Goal: Information Seeking & Learning: Learn about a topic

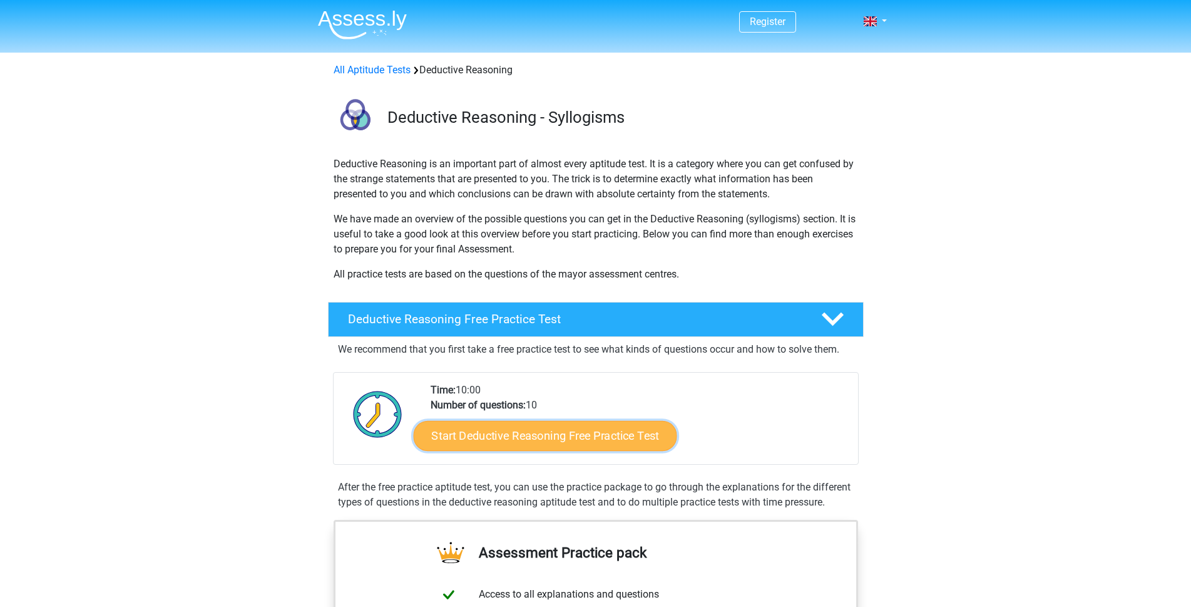
click at [546, 432] on link "Start Deductive Reasoning Free Practice Test" at bounding box center [545, 435] width 264 height 30
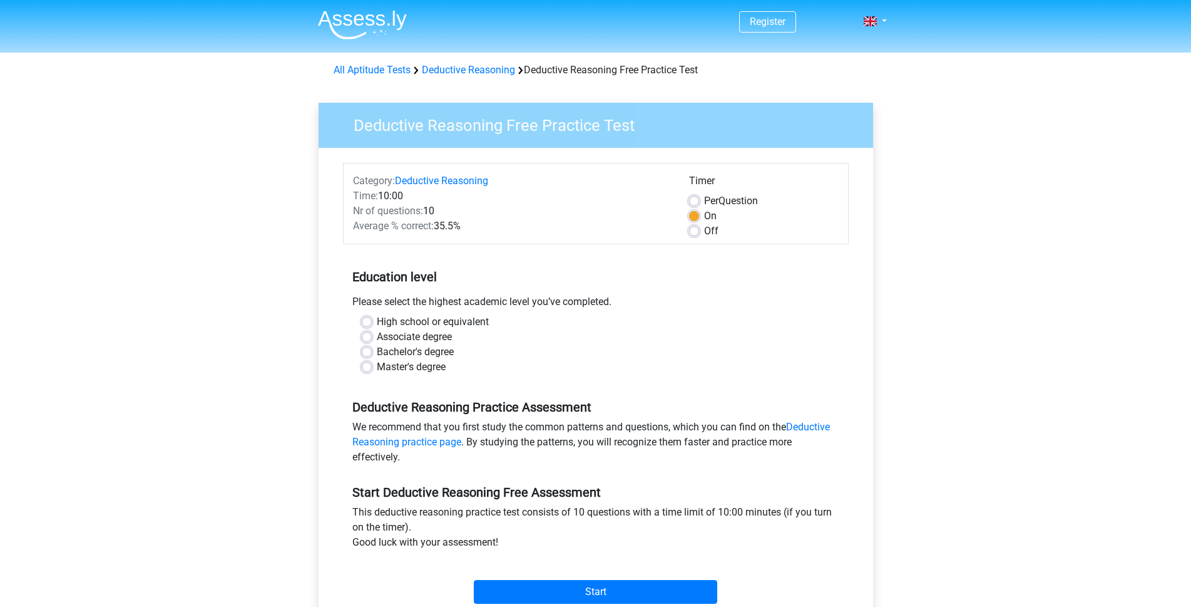
click at [400, 351] on label "Bachelor's degree" at bounding box center [415, 351] width 77 height 15
click at [372, 351] on input "Bachelor's degree" at bounding box center [367, 350] width 10 height 13
radio input "true"
click at [620, 589] on input "Start" at bounding box center [596, 592] width 244 height 24
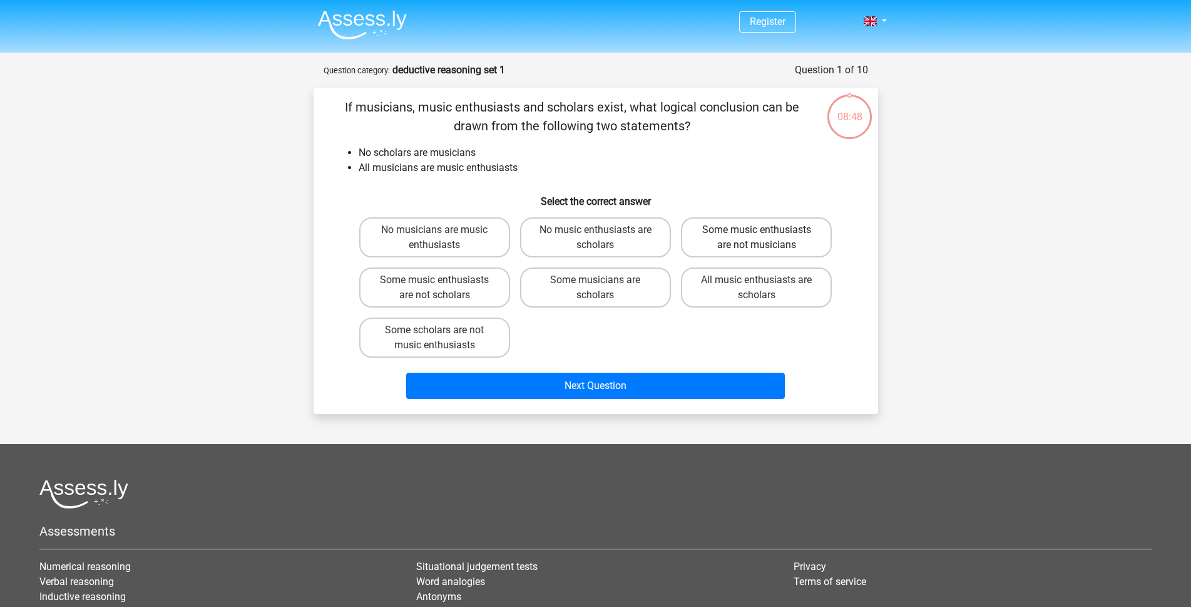
click at [704, 240] on label "Some music enthusiasts are not musicians" at bounding box center [756, 237] width 151 height 40
click at [757, 238] on input "Some music enthusiasts are not musicians" at bounding box center [761, 234] width 8 height 8
radio input "true"
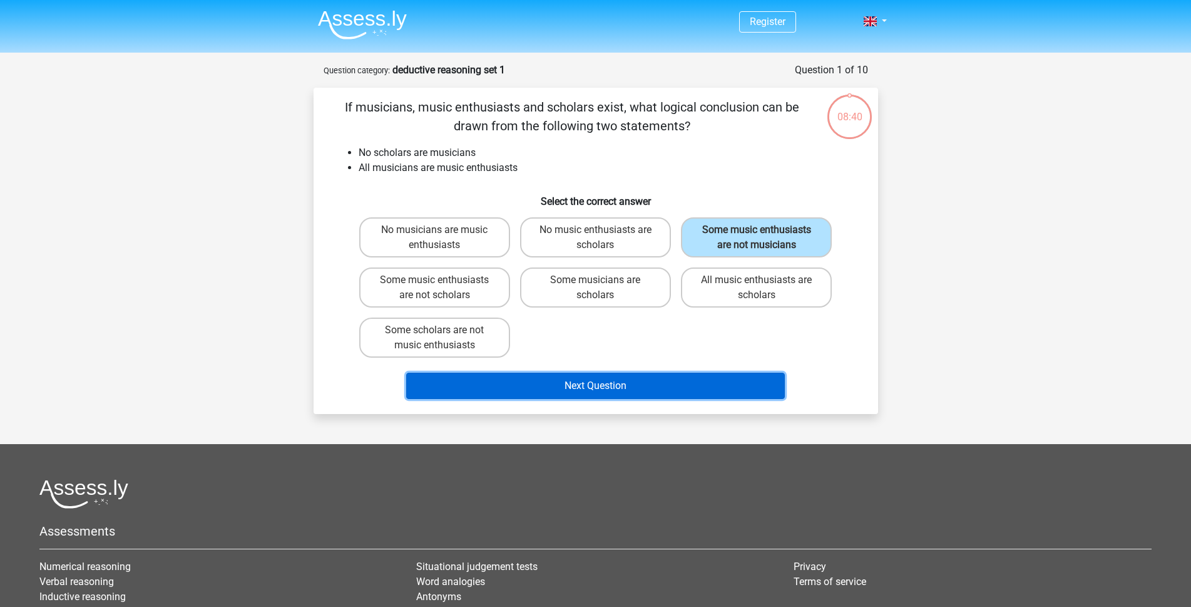
click at [627, 379] on button "Next Question" at bounding box center [595, 386] width 379 height 26
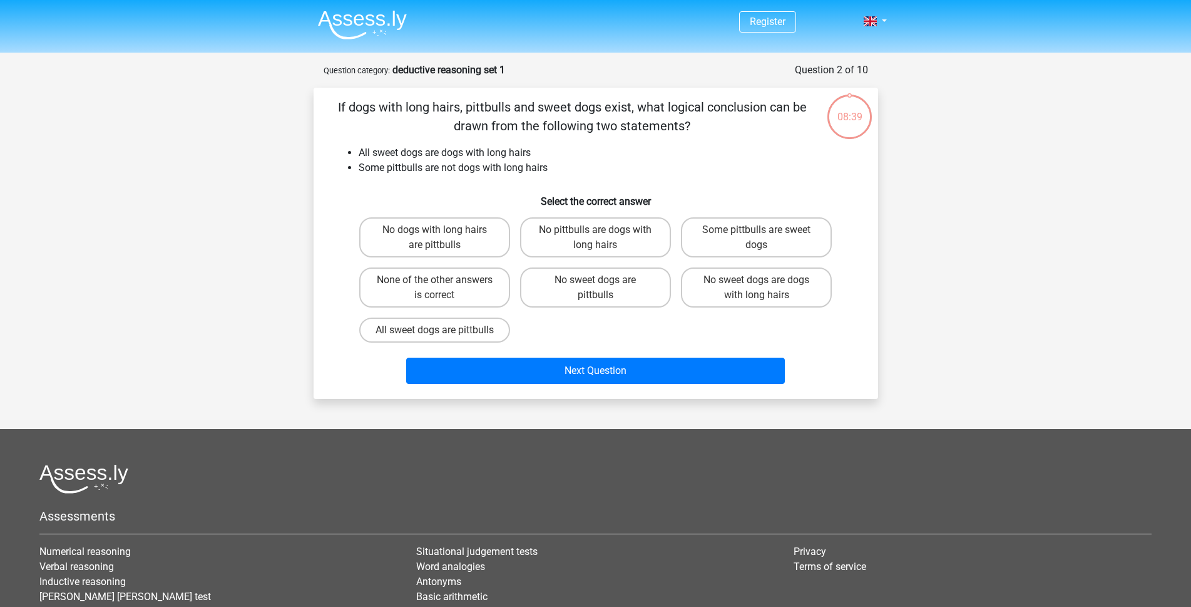
scroll to position [63, 0]
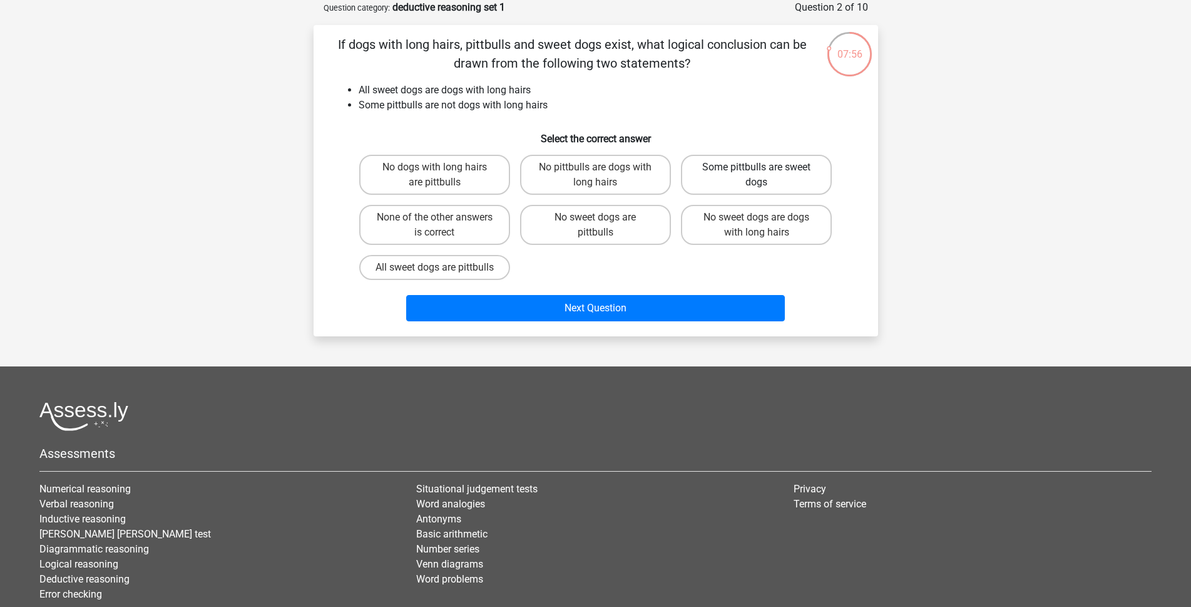
click at [786, 178] on label "Some pittbulls are sweet dogs" at bounding box center [756, 175] width 151 height 40
click at [765, 175] on input "Some pittbulls are sweet dogs" at bounding box center [761, 171] width 8 height 8
radio input "true"
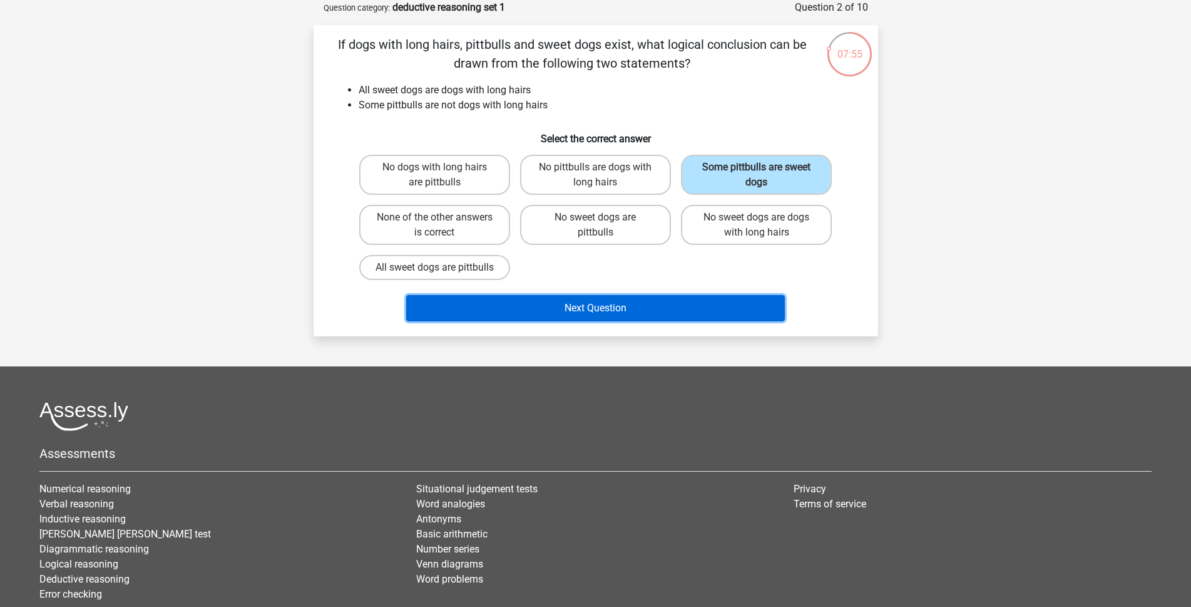
click at [697, 321] on button "Next Question" at bounding box center [595, 308] width 379 height 26
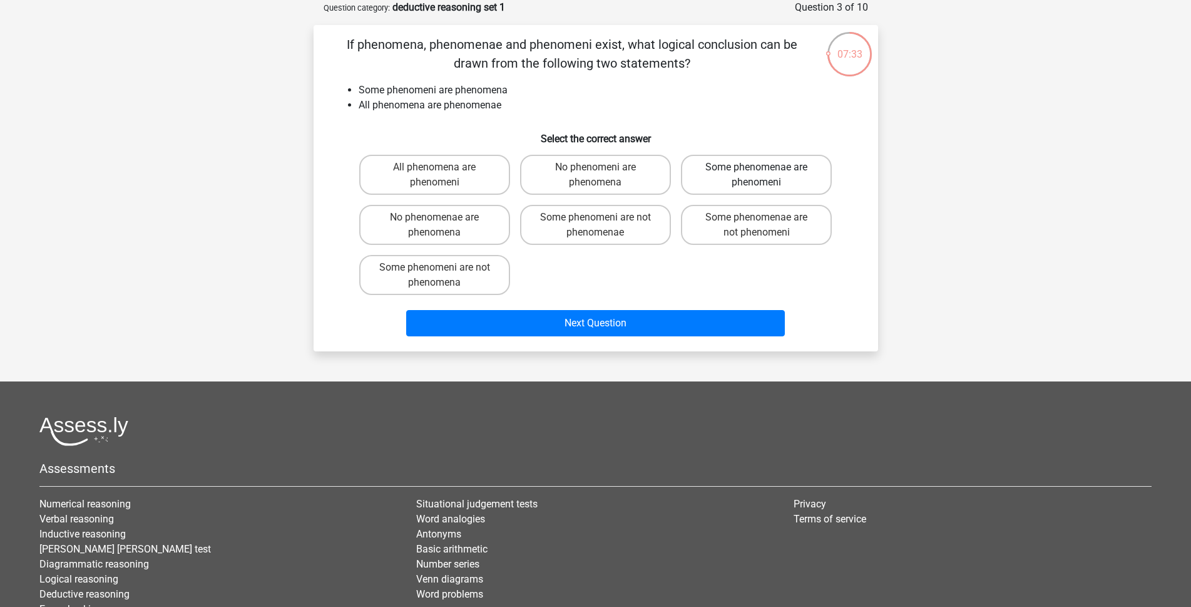
click at [795, 179] on label "Some phenomenae are phenomeni" at bounding box center [756, 175] width 151 height 40
click at [765, 175] on input "Some phenomenae are phenomeni" at bounding box center [761, 171] width 8 height 8
radio input "true"
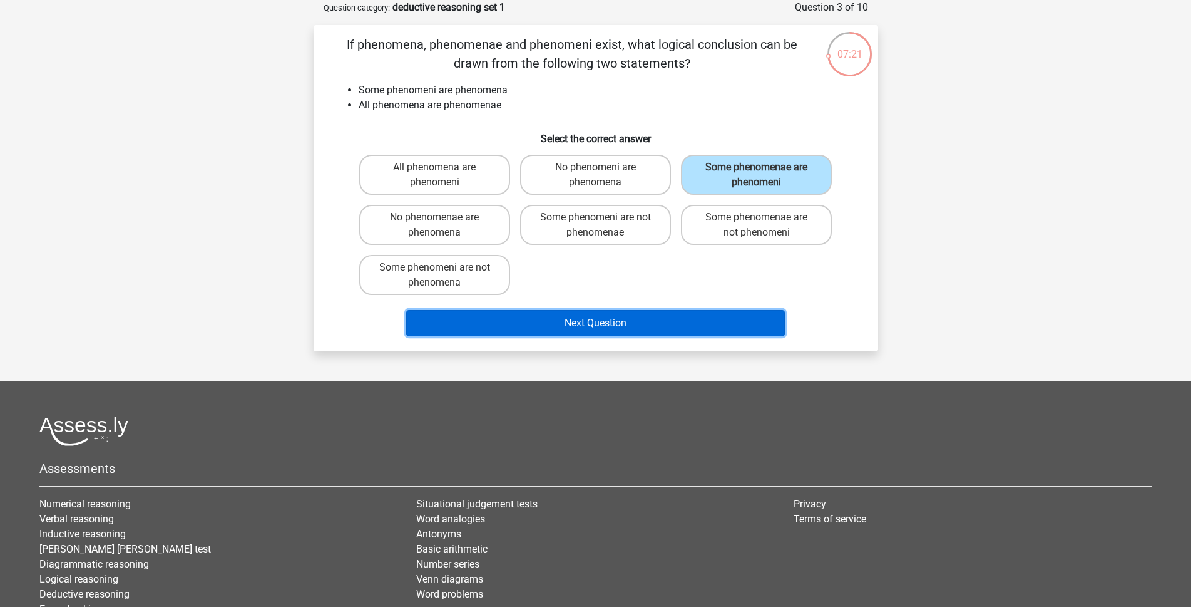
click at [702, 318] on button "Next Question" at bounding box center [595, 323] width 379 height 26
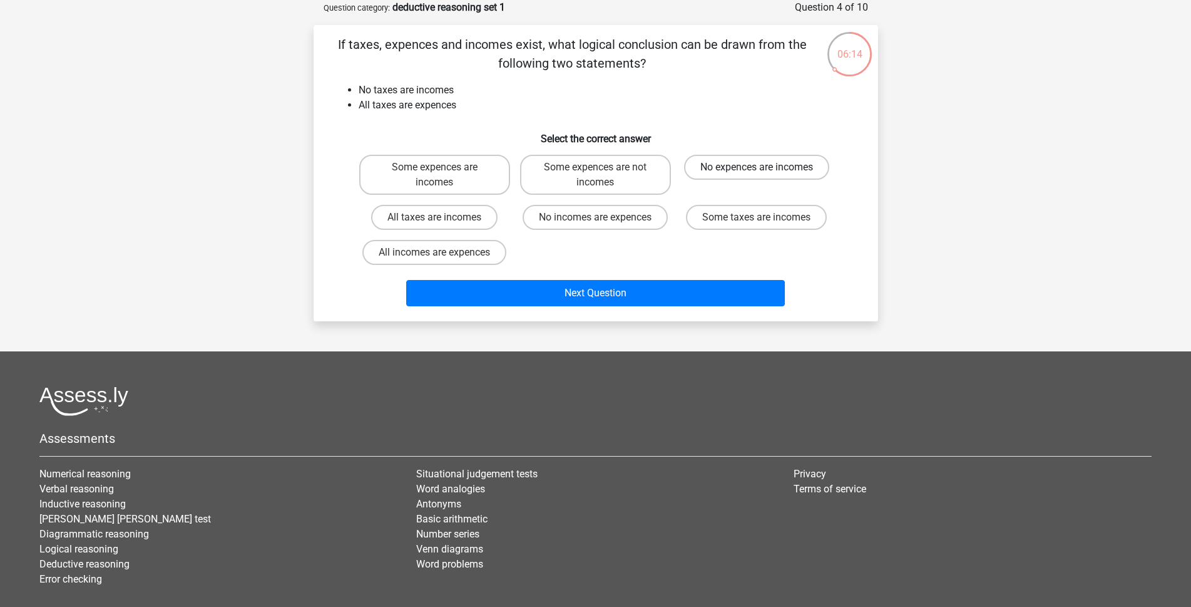
click at [793, 165] on label "No expences are incomes" at bounding box center [756, 167] width 145 height 25
click at [765, 167] on input "No expences are incomes" at bounding box center [761, 171] width 8 height 8
radio input "true"
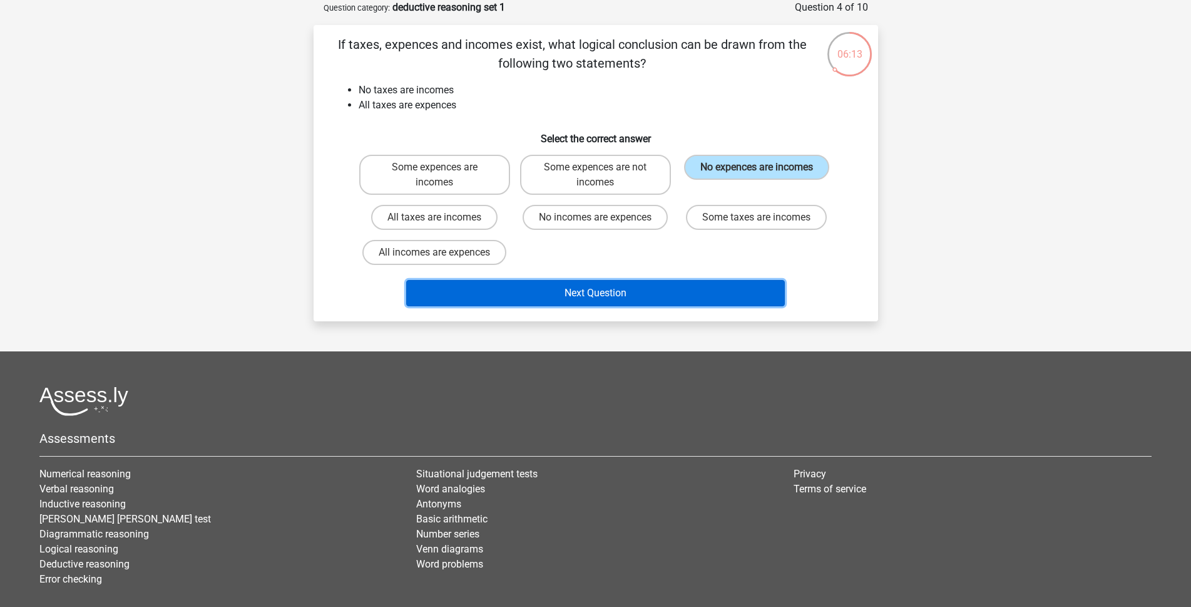
click at [659, 288] on button "Next Question" at bounding box center [595, 293] width 379 height 26
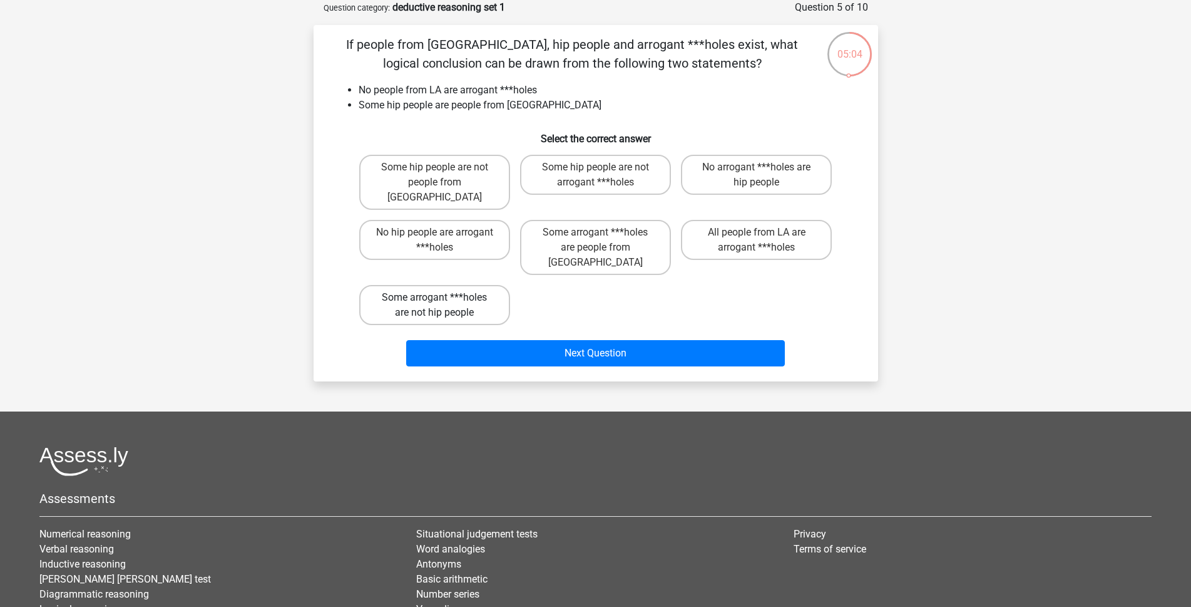
click at [481, 285] on label "Some arrogant ***holes are not hip people" at bounding box center [434, 305] width 151 height 40
click at [443, 297] on input "Some arrogant ***holes are not hip people" at bounding box center [439, 301] width 8 height 8
radio input "true"
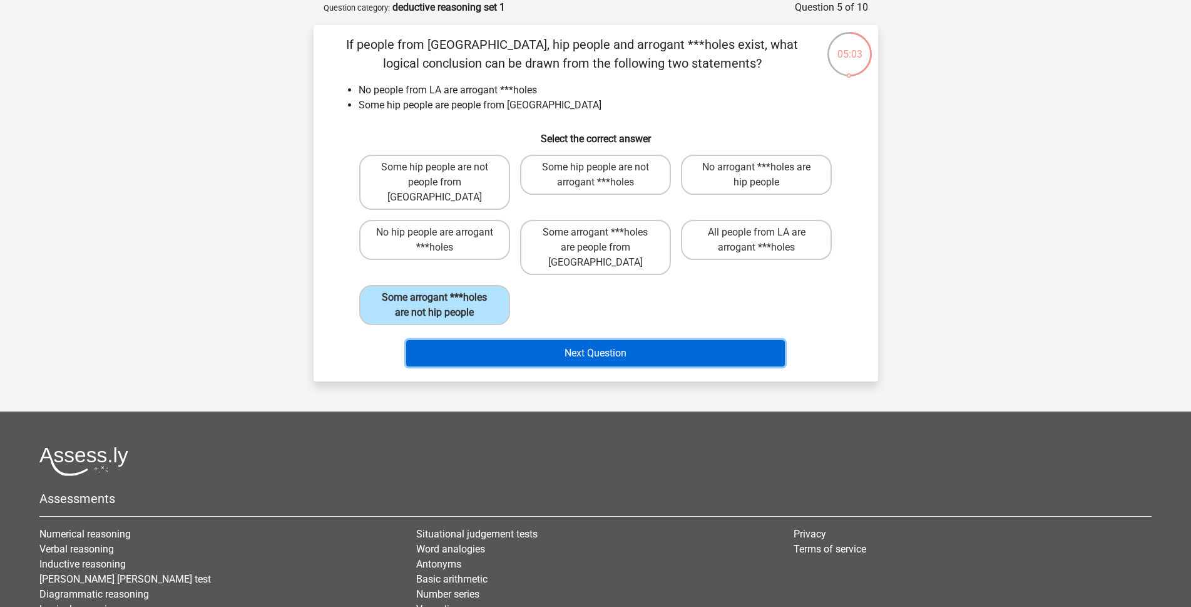
click at [545, 340] on button "Next Question" at bounding box center [595, 353] width 379 height 26
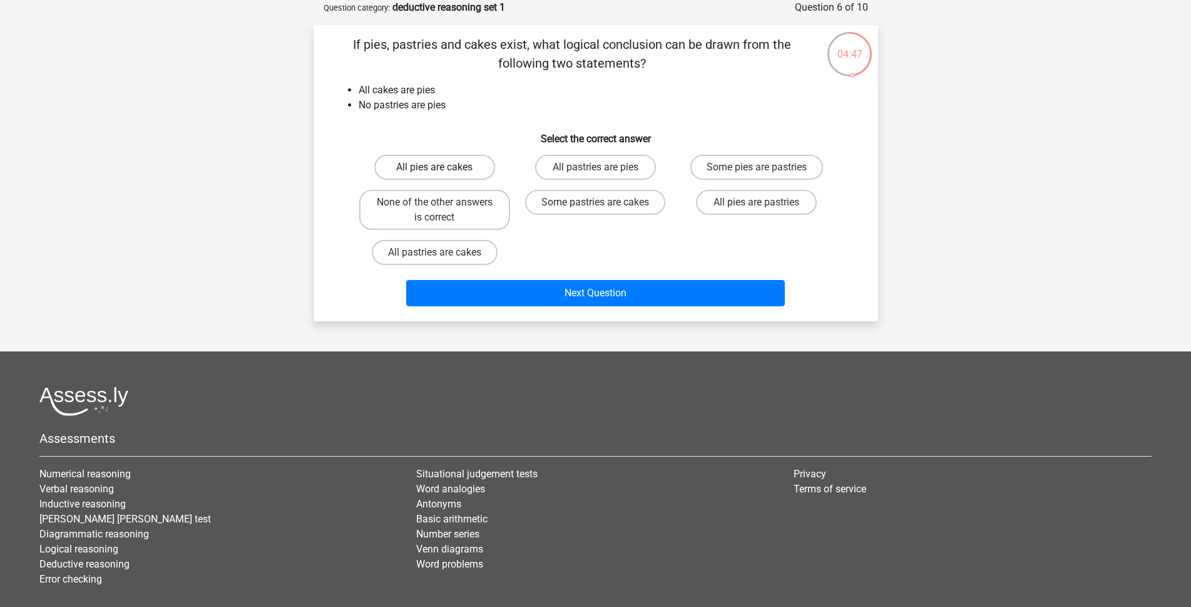
click at [460, 168] on label "All pies are cakes" at bounding box center [434, 167] width 121 height 25
click at [443, 168] on input "All pies are cakes" at bounding box center [439, 171] width 8 height 8
radio input "true"
click at [460, 168] on label "All pies are cakes" at bounding box center [434, 167] width 121 height 25
click at [443, 168] on input "All pies are cakes" at bounding box center [439, 171] width 8 height 8
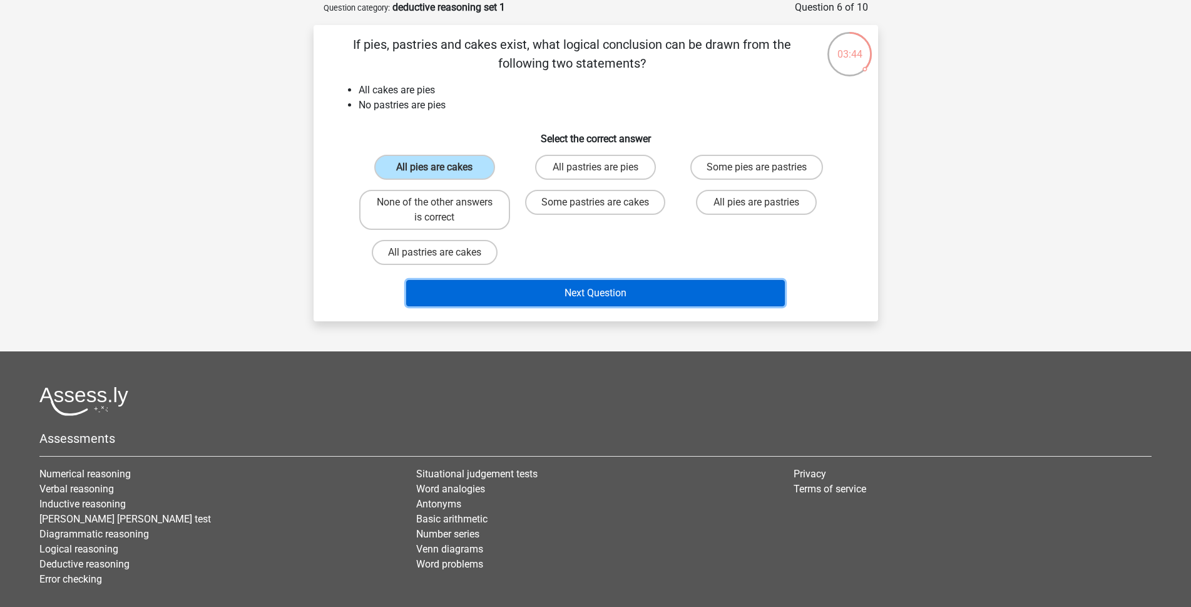
click at [568, 293] on button "Next Question" at bounding box center [595, 293] width 379 height 26
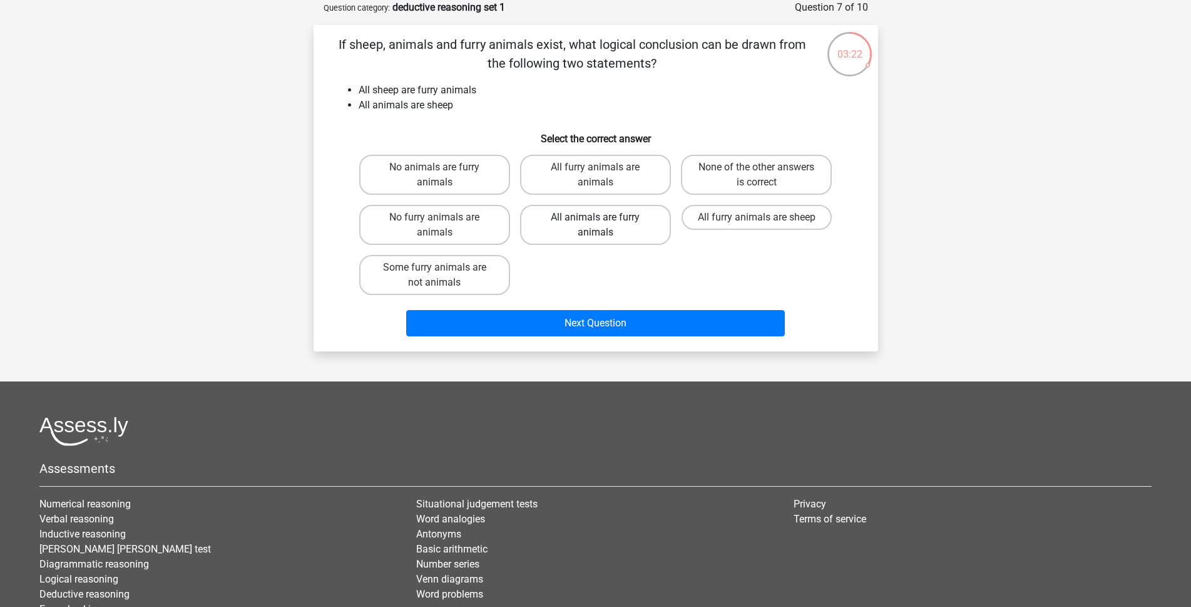
click at [622, 223] on label "All animals are furry animals" at bounding box center [595, 225] width 151 height 40
click at [604, 223] on input "All animals are furry animals" at bounding box center [599, 221] width 8 height 8
radio input "true"
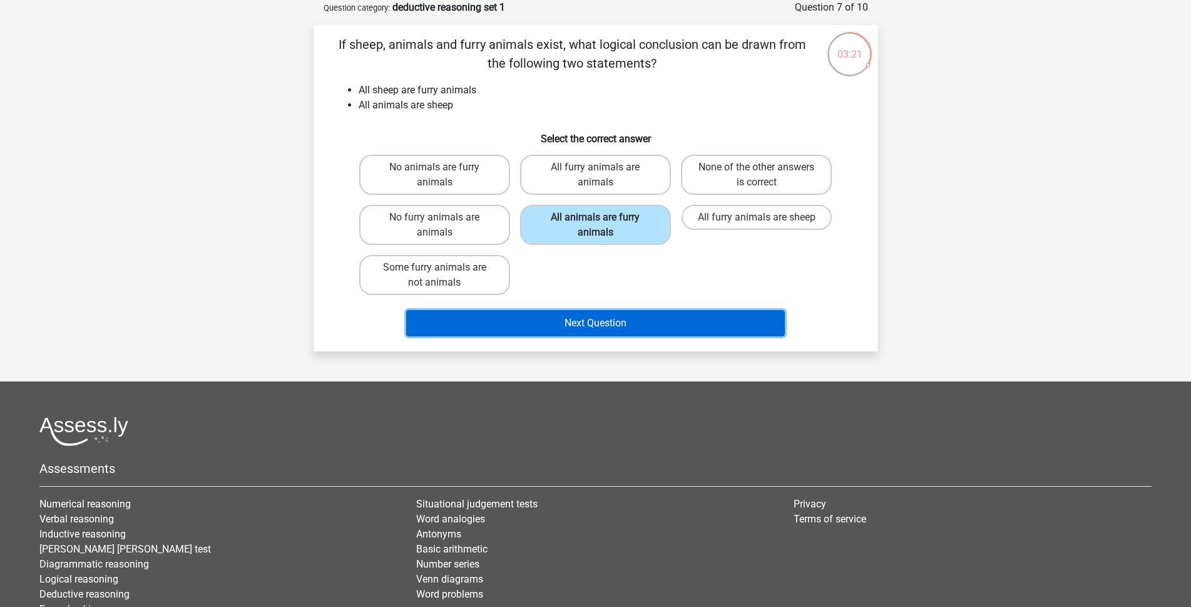
click at [645, 321] on button "Next Question" at bounding box center [595, 323] width 379 height 26
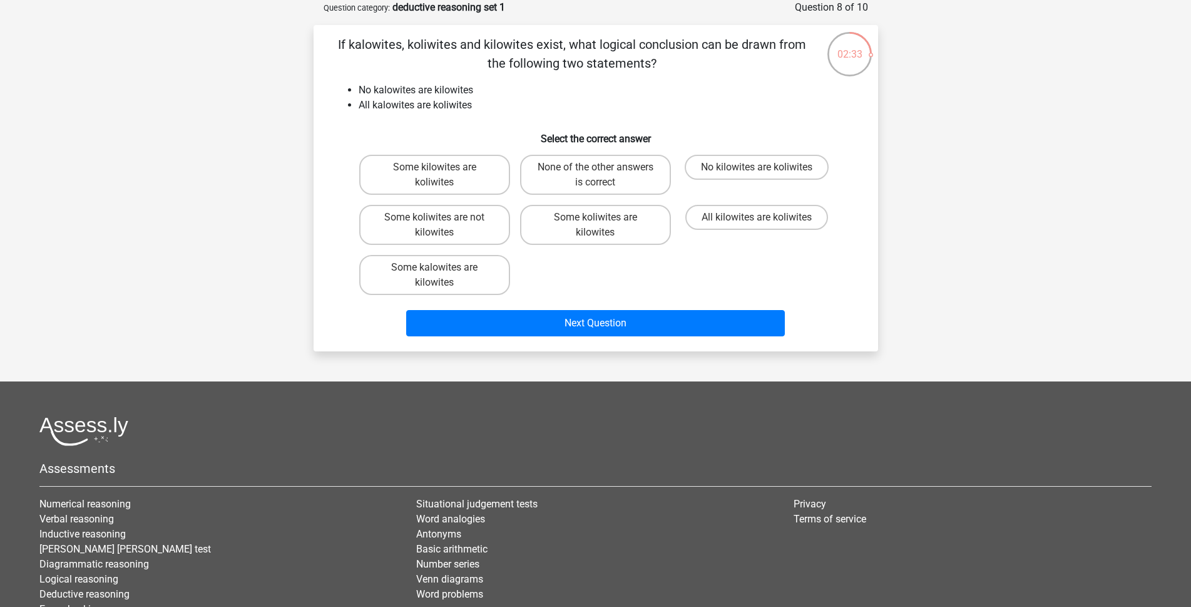
click at [600, 175] on input "None of the other answers is correct" at bounding box center [599, 171] width 8 height 8
radio input "true"
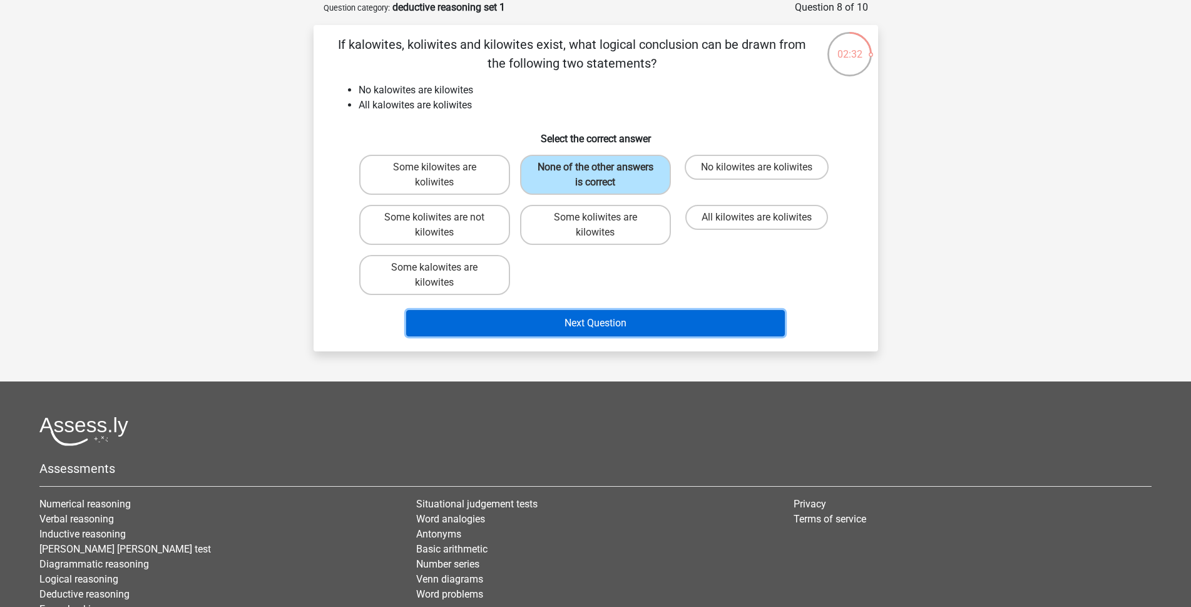
click at [609, 319] on button "Next Question" at bounding box center [595, 323] width 379 height 26
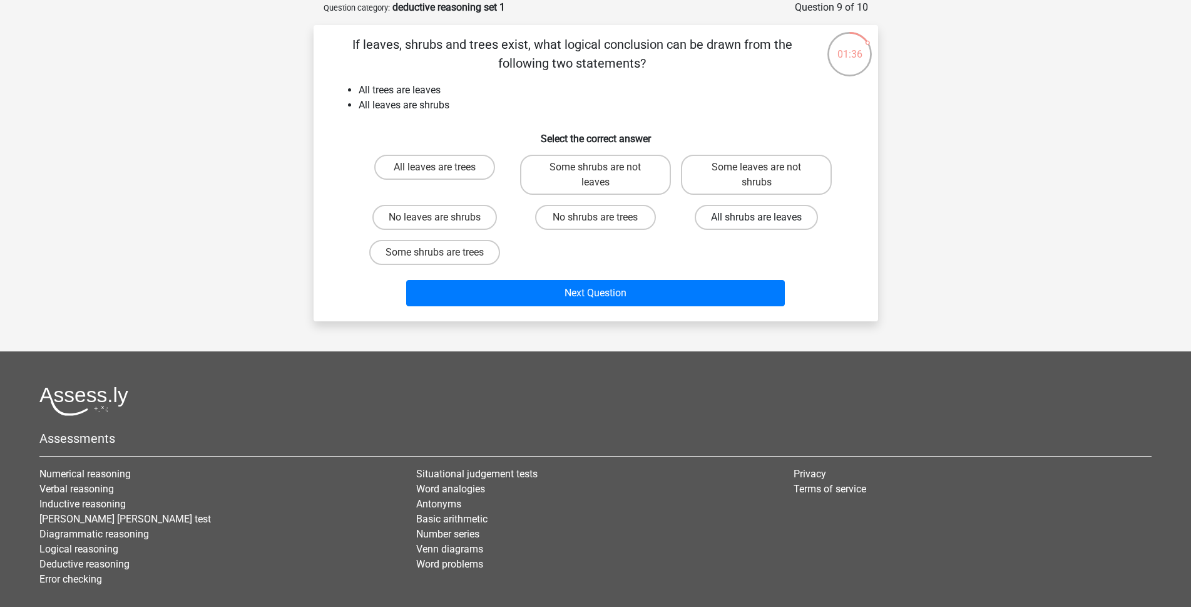
click at [796, 220] on label "All shrubs are leaves" at bounding box center [756, 217] width 123 height 25
click at [765, 220] on input "All shrubs are leaves" at bounding box center [761, 221] width 8 height 8
radio input "true"
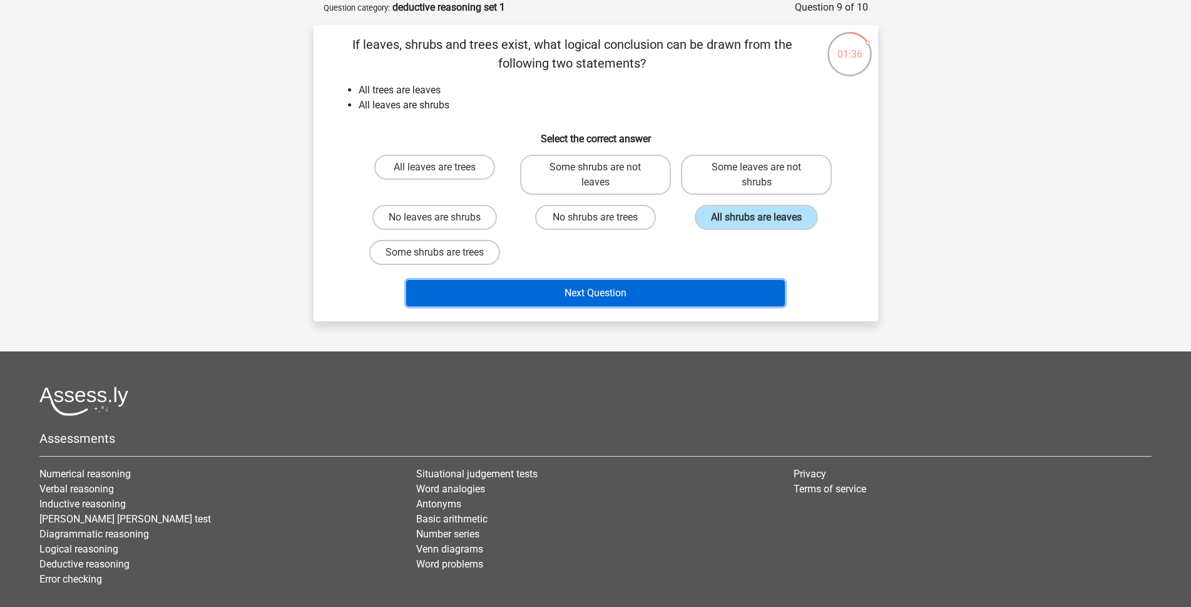
click at [710, 293] on button "Next Question" at bounding box center [595, 293] width 379 height 26
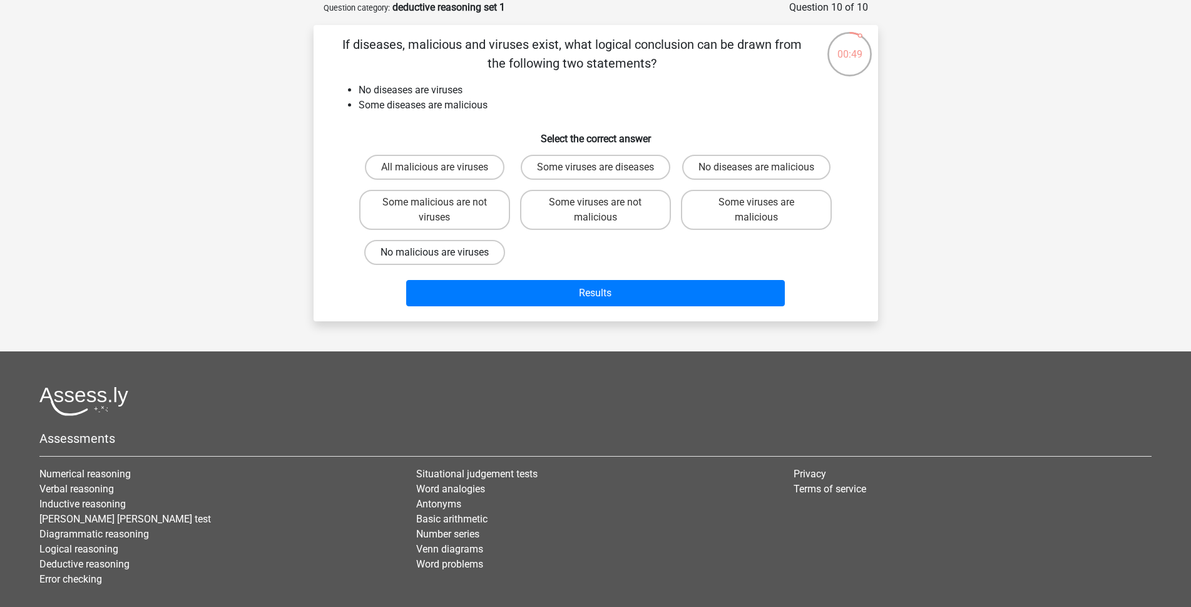
click at [489, 265] on label "No malicious are viruses" at bounding box center [434, 252] width 141 height 25
click at [443, 260] on input "No malicious are viruses" at bounding box center [439, 256] width 8 height 8
radio input "true"
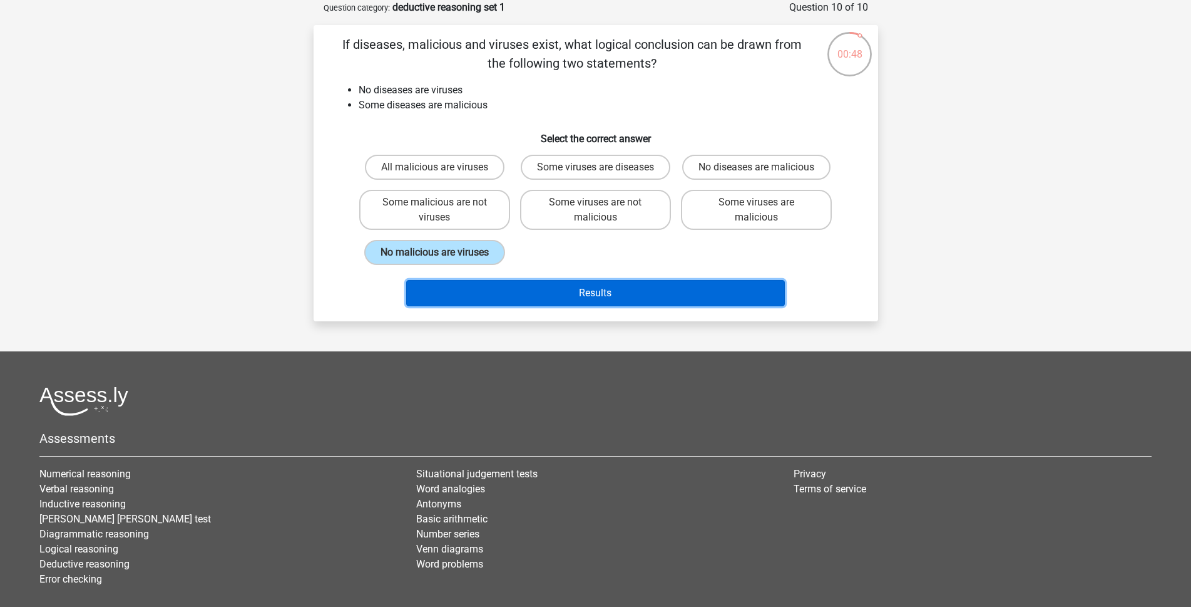
click at [563, 302] on button "Results" at bounding box center [595, 293] width 379 height 26
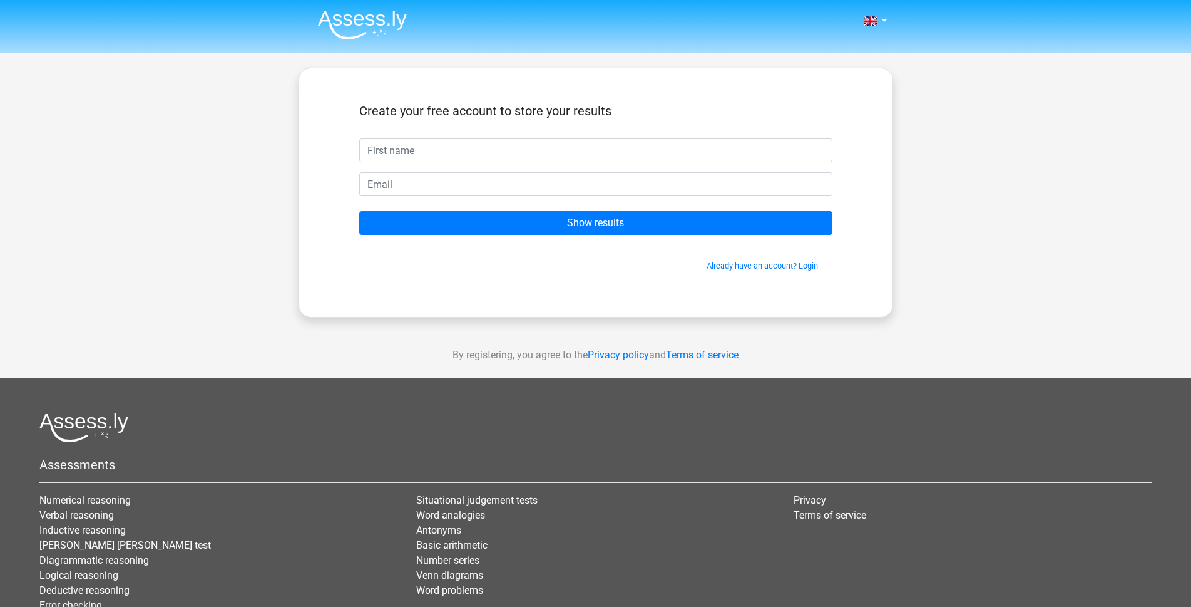
click at [612, 148] on input "text" at bounding box center [595, 150] width 473 height 24
type input "F"
type input "Fhatihah Damit"
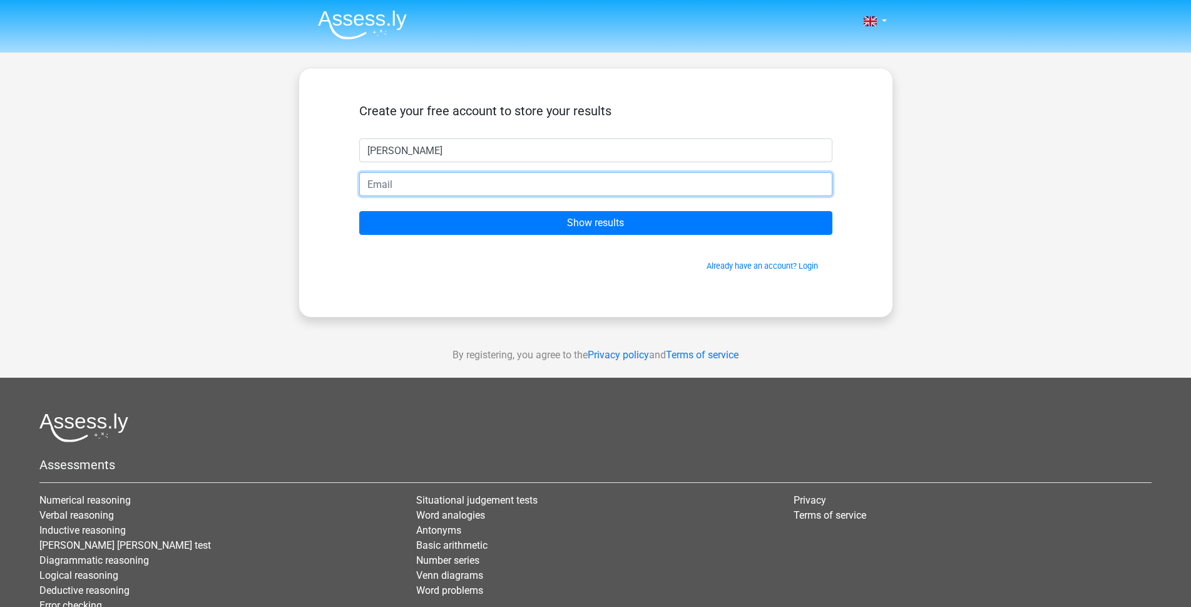
click at [597, 184] on input "email" at bounding box center [595, 184] width 473 height 24
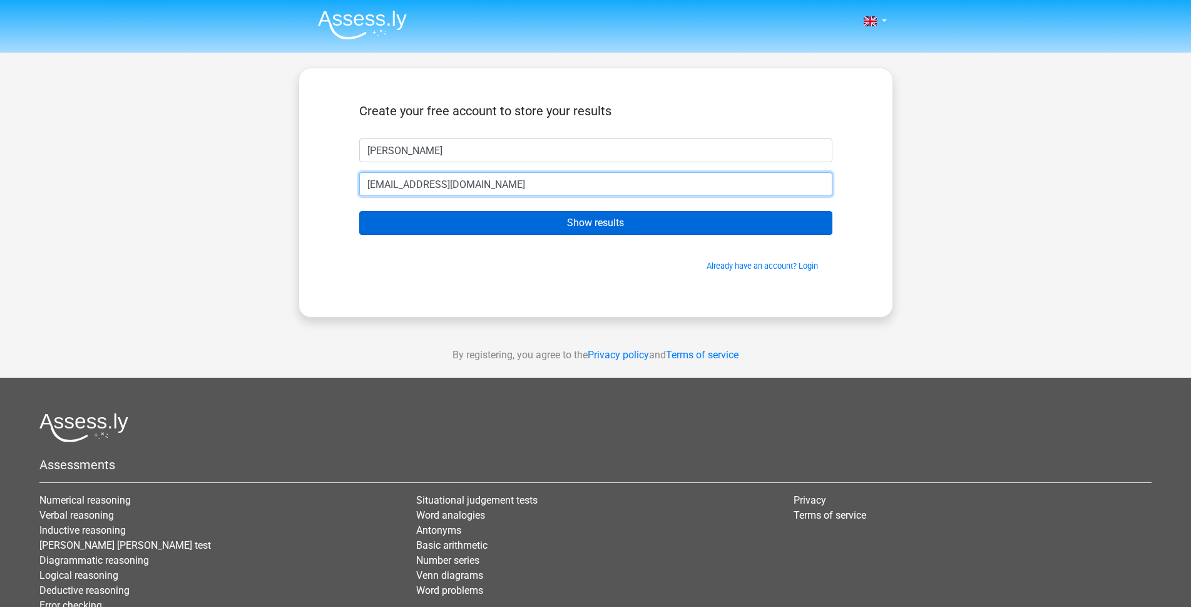
type input "dk.fatihah@gmail.com"
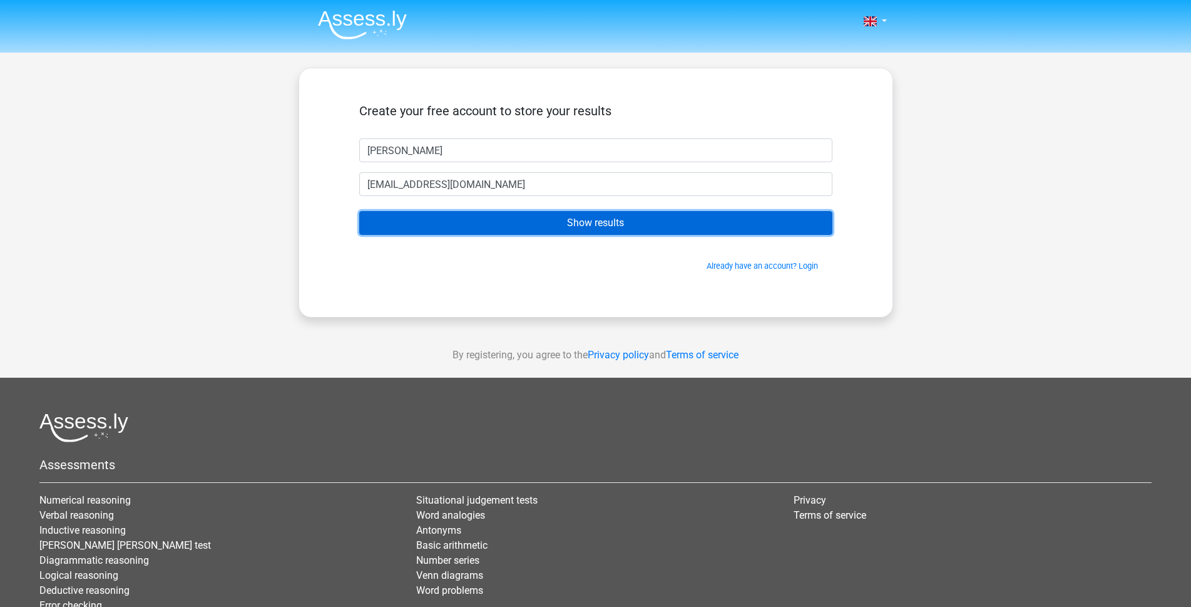
click at [613, 222] on input "Show results" at bounding box center [595, 223] width 473 height 24
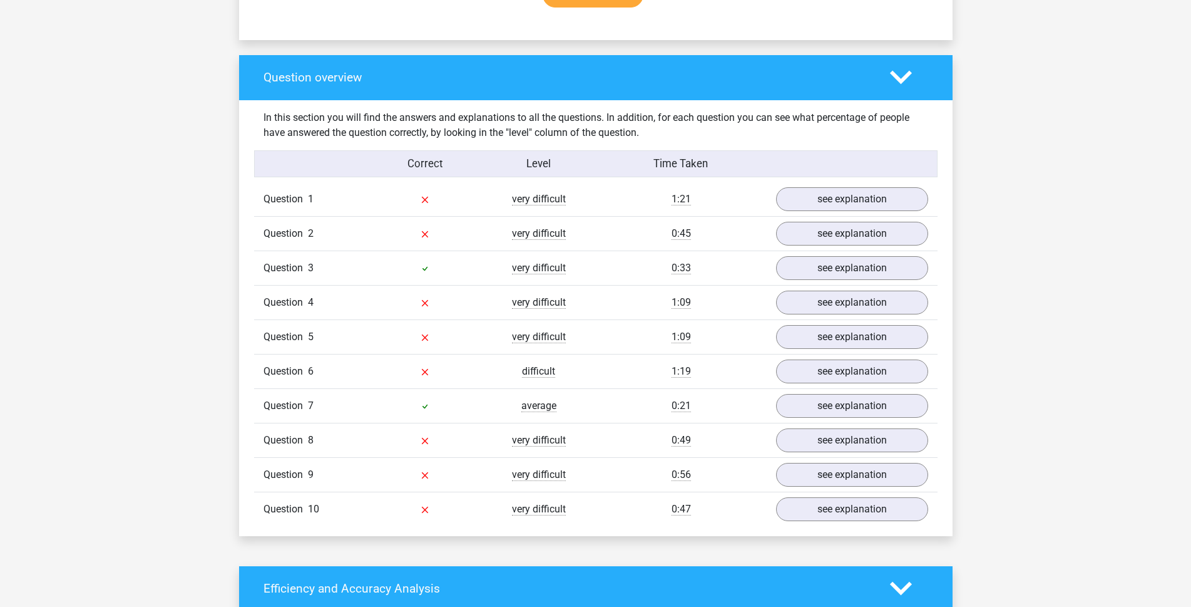
scroll to position [939, 0]
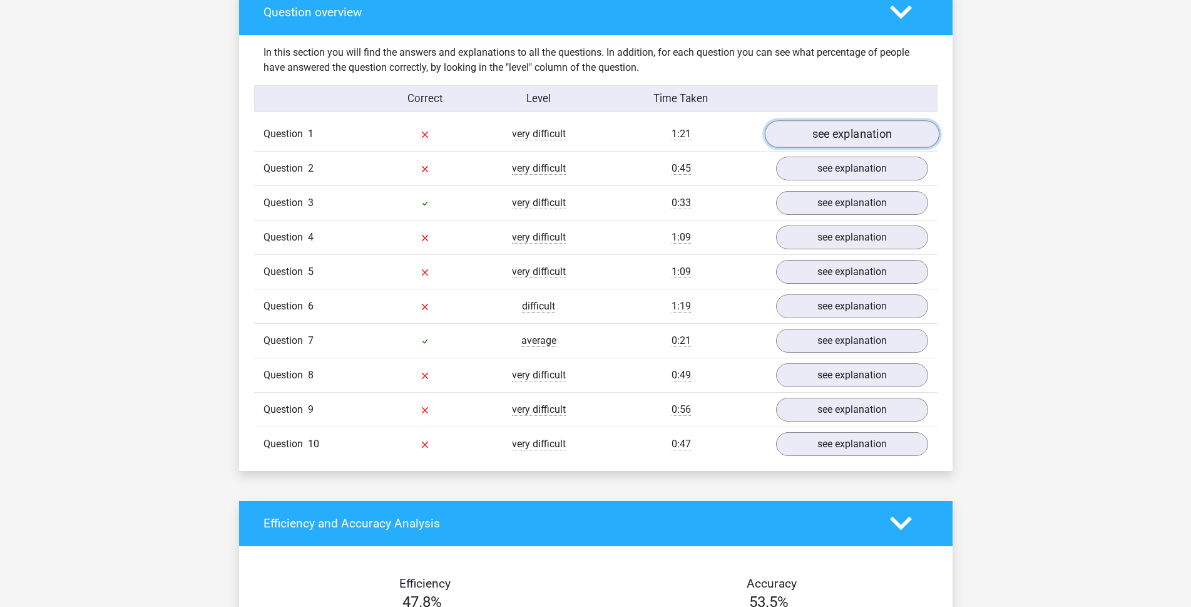
click at [889, 133] on link "see explanation" at bounding box center [851, 134] width 175 height 28
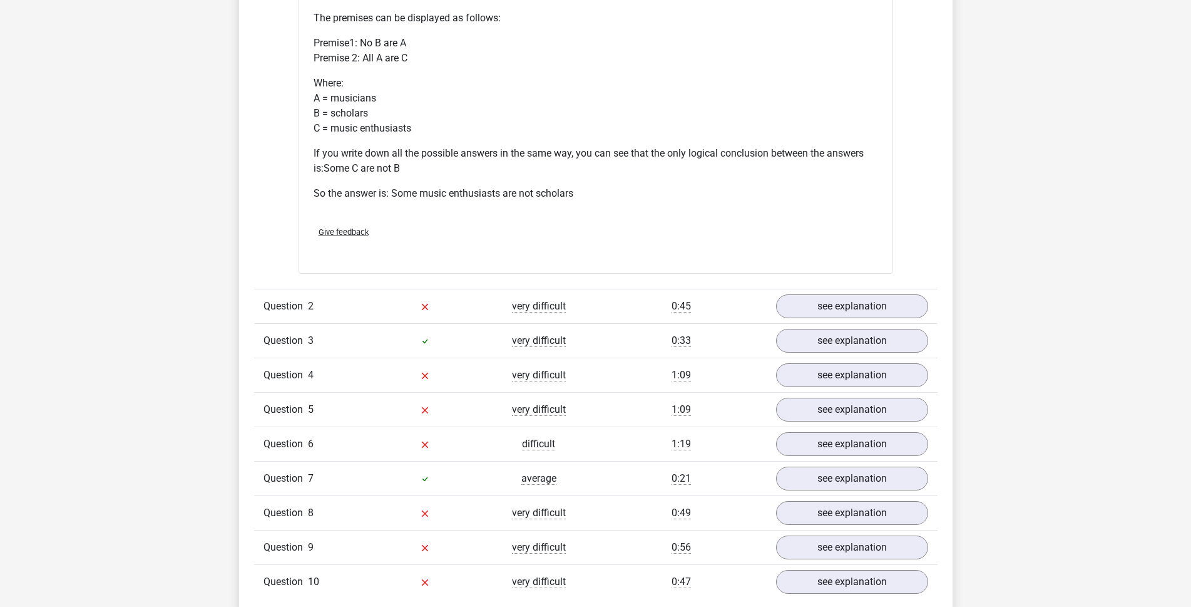
scroll to position [1440, 0]
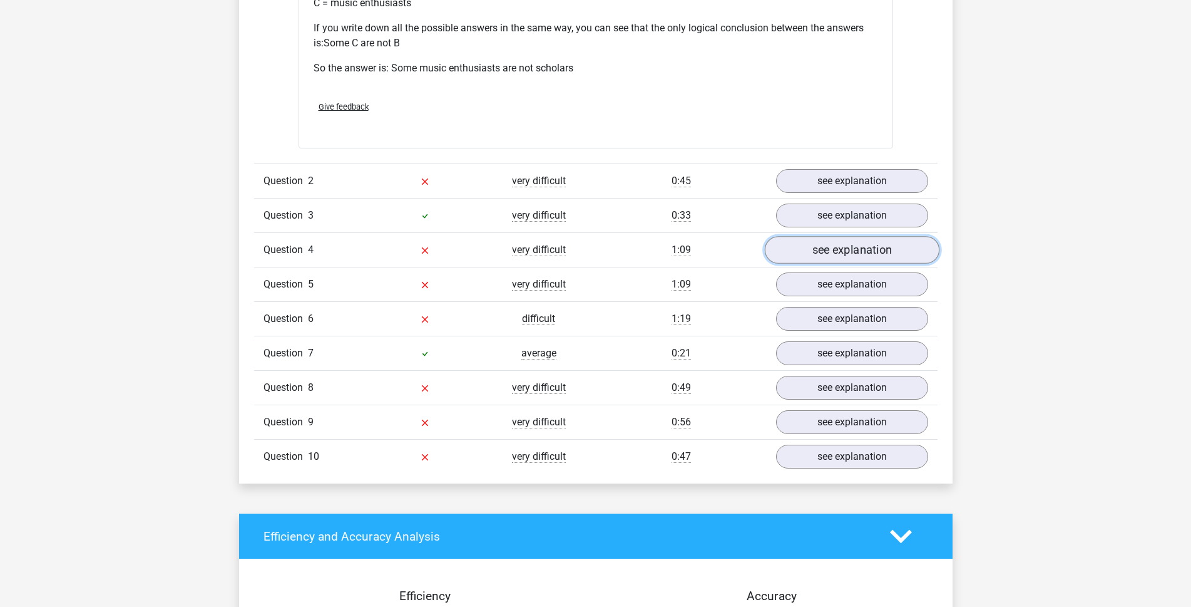
click at [813, 255] on link "see explanation" at bounding box center [851, 250] width 175 height 28
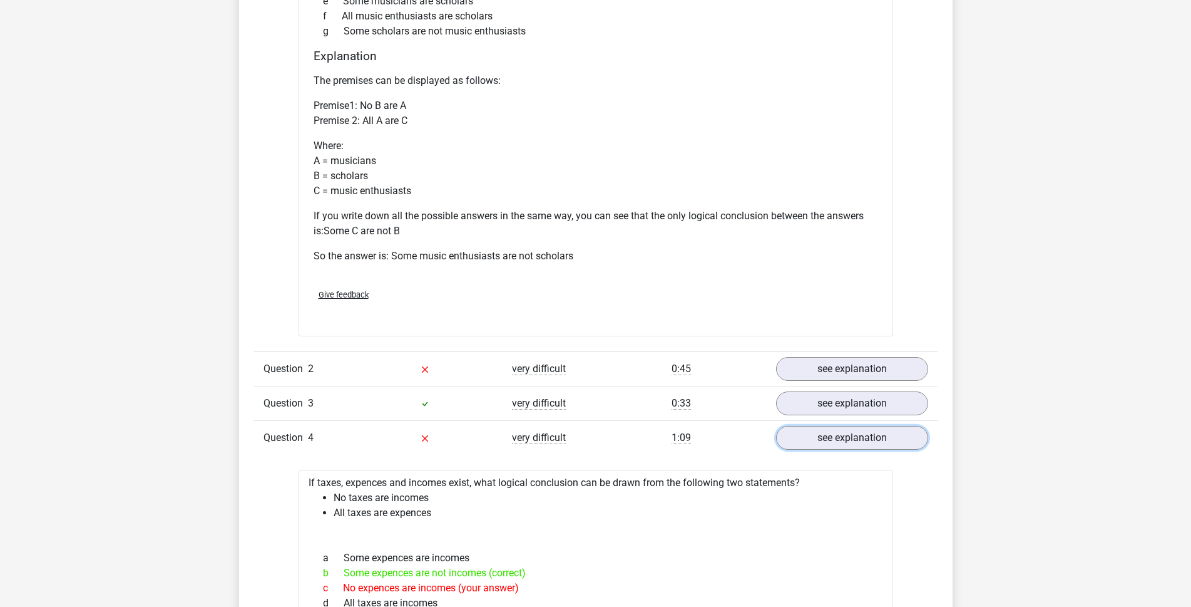
scroll to position [939, 0]
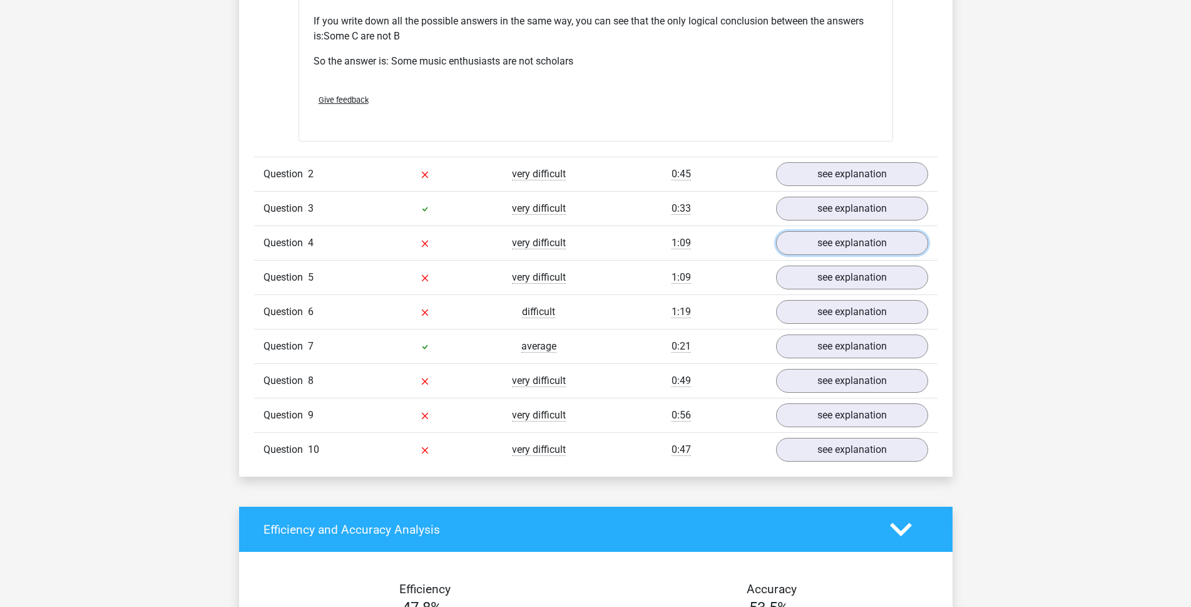
scroll to position [1469, 0]
